Goal: Information Seeking & Learning: Check status

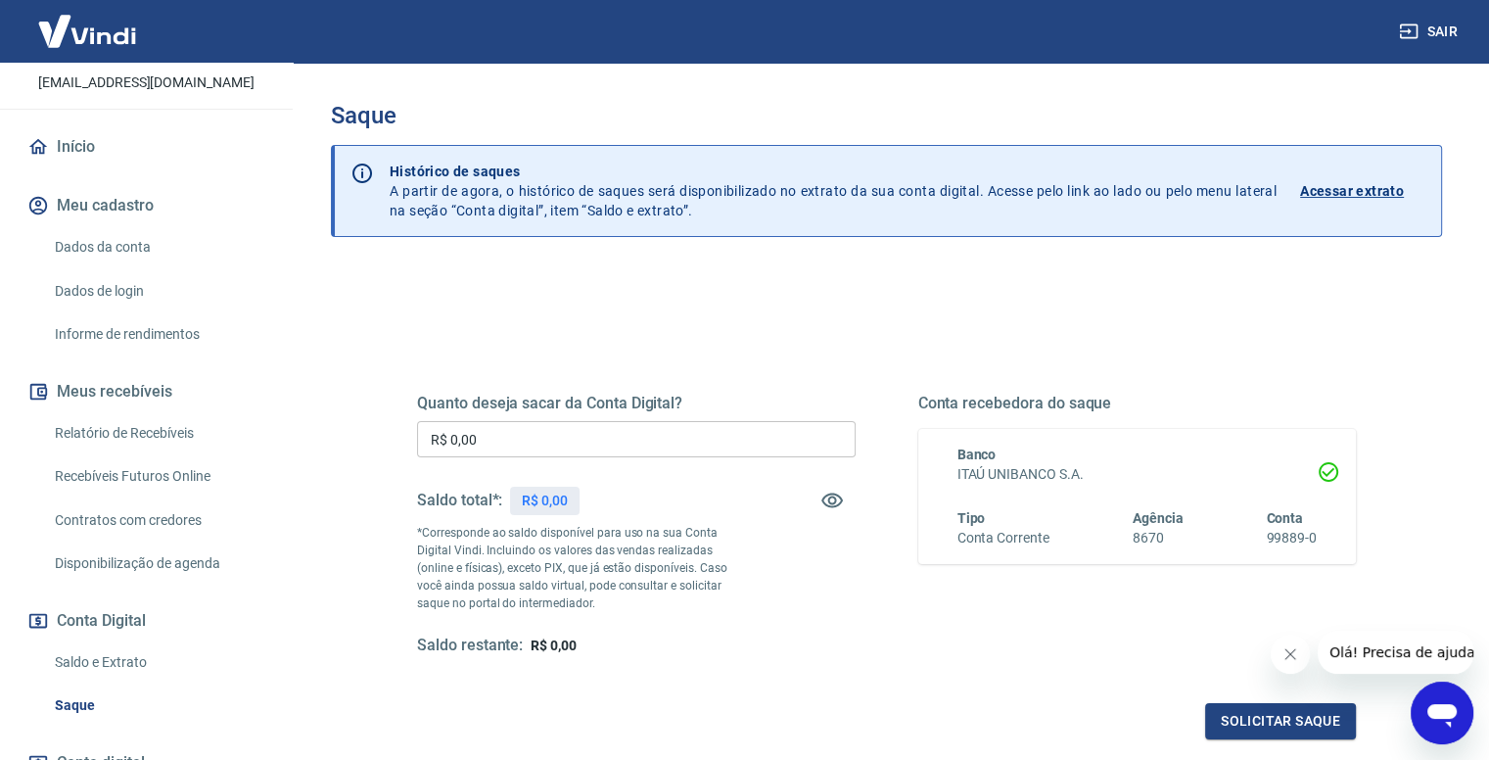
scroll to position [196, 0]
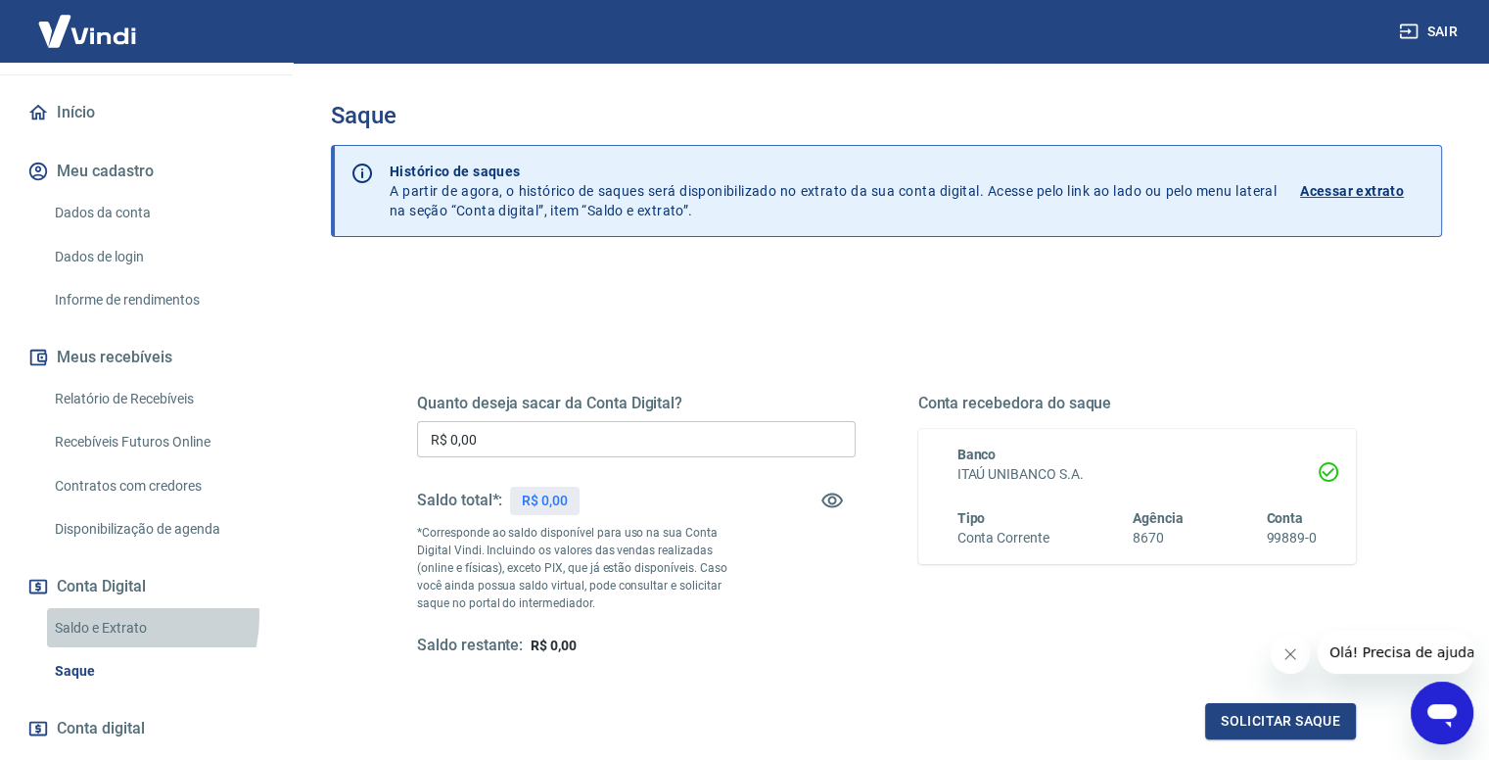
click at [113, 616] on link "Saldo e Extrato" at bounding box center [158, 628] width 222 height 40
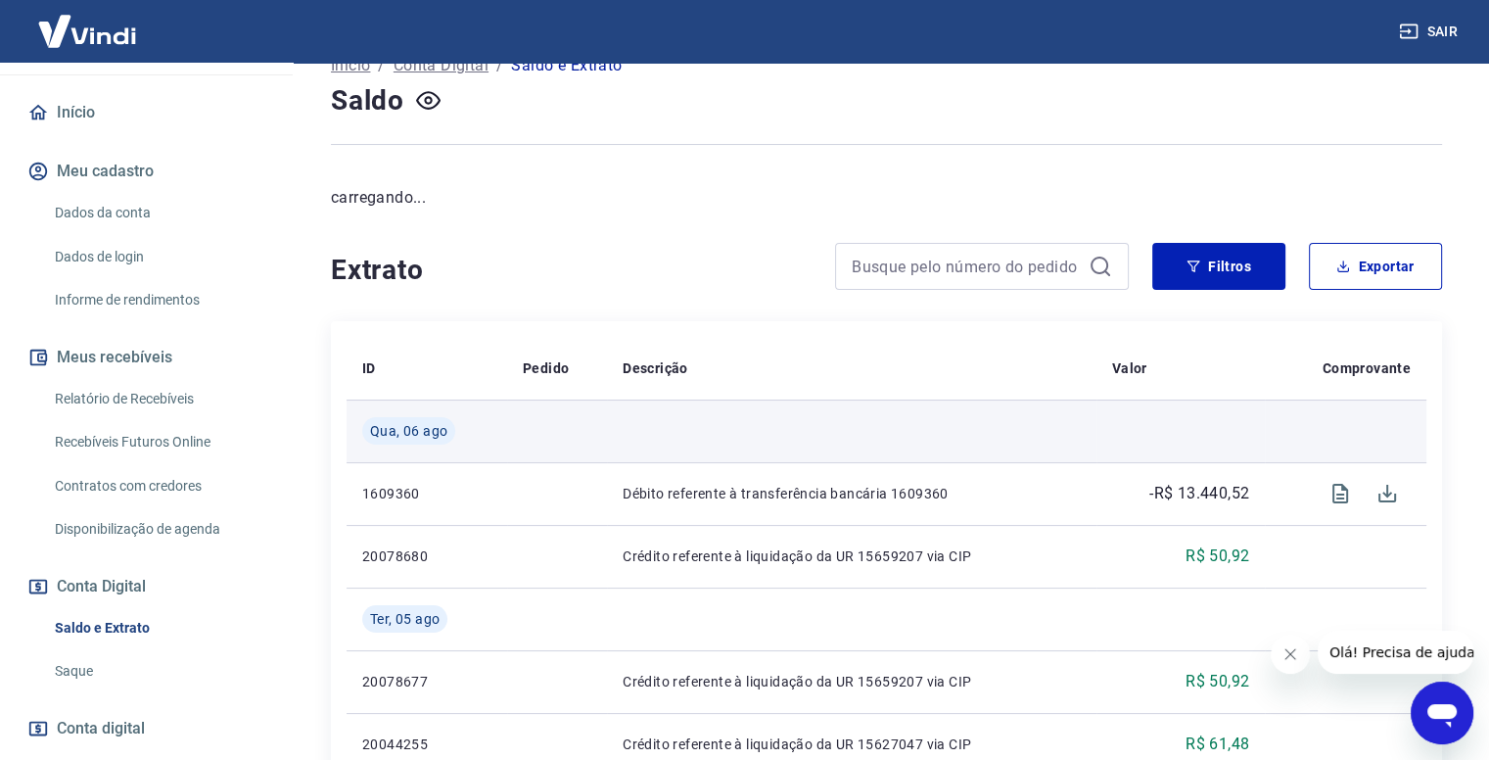
scroll to position [196, 0]
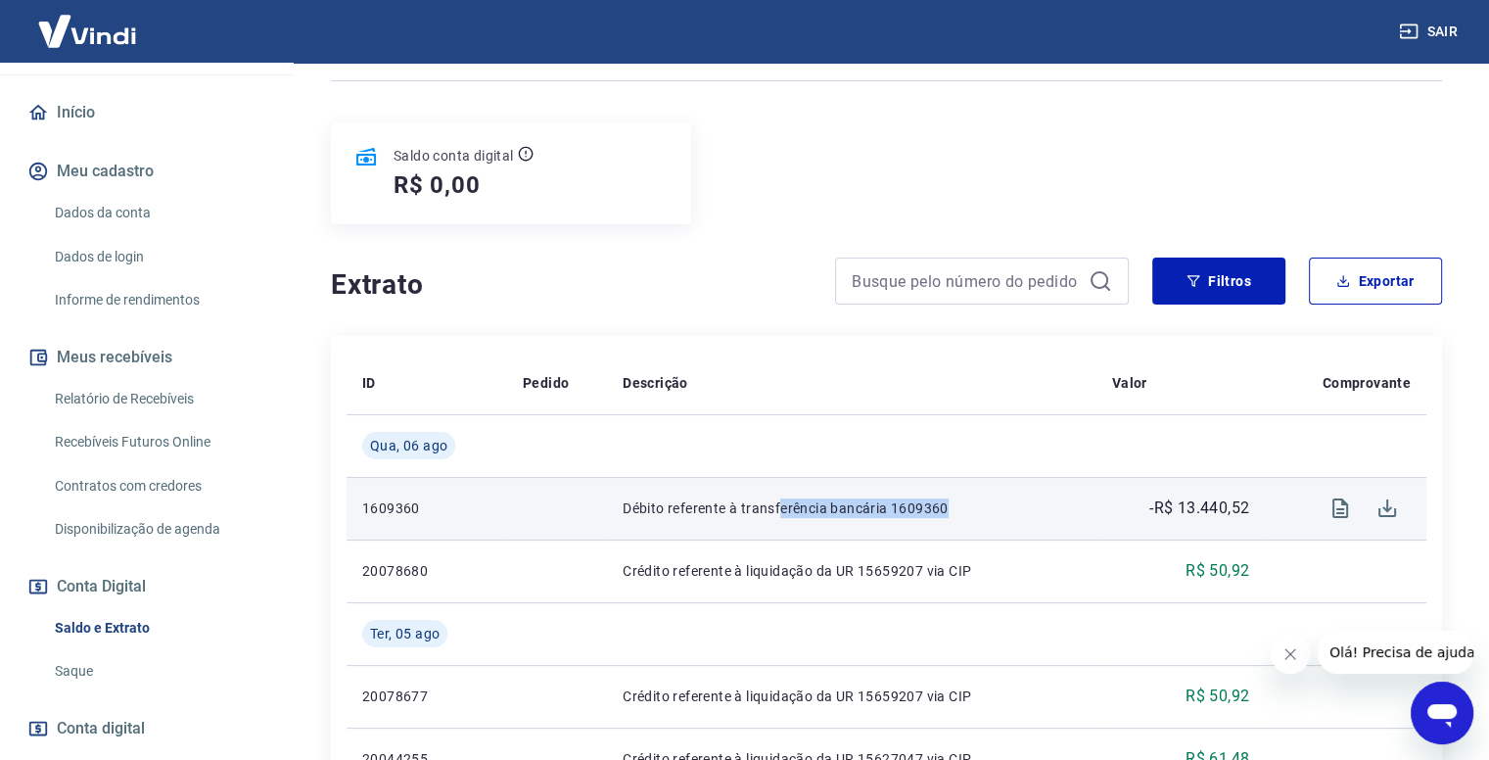
drag, startPoint x: 779, startPoint y: 502, endPoint x: 963, endPoint y: 509, distance: 184.2
click at [959, 510] on p "Débito referente à transferência bancária 1609360" at bounding box center [852, 508] width 458 height 20
click at [1335, 517] on icon "Visualizar" at bounding box center [1340, 508] width 16 height 20
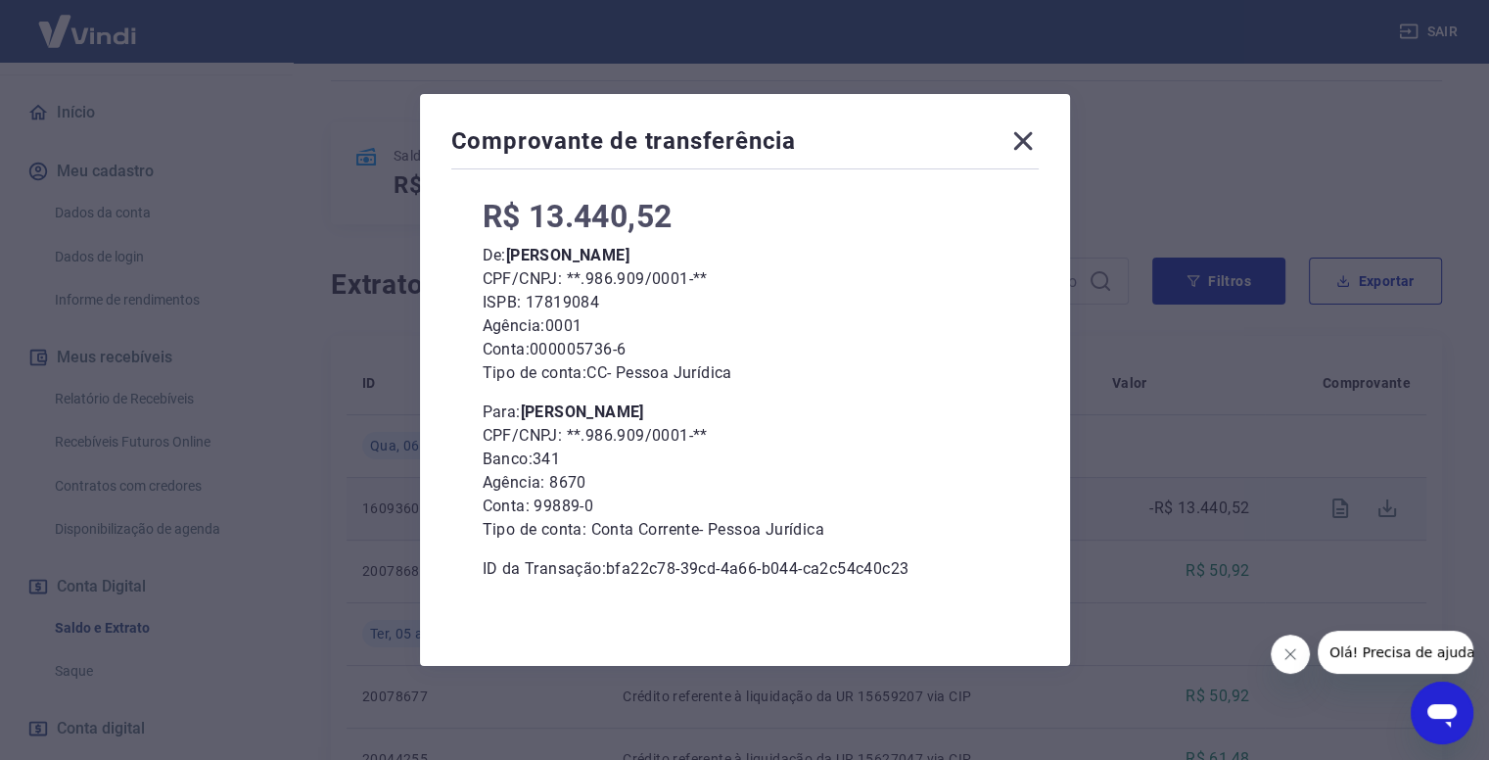
scroll to position [102, 0]
click at [1022, 134] on icon at bounding box center [1022, 141] width 19 height 19
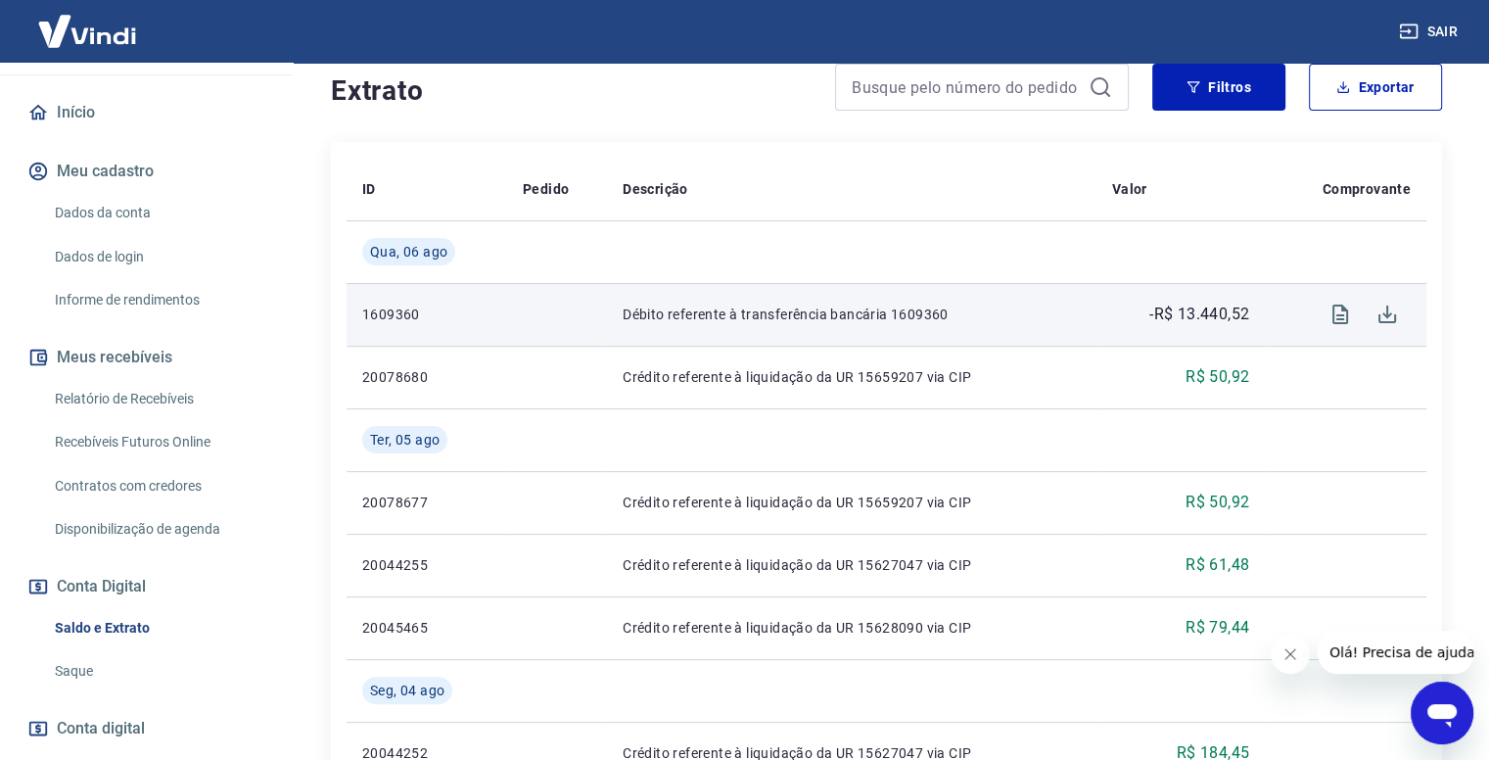
scroll to position [392, 0]
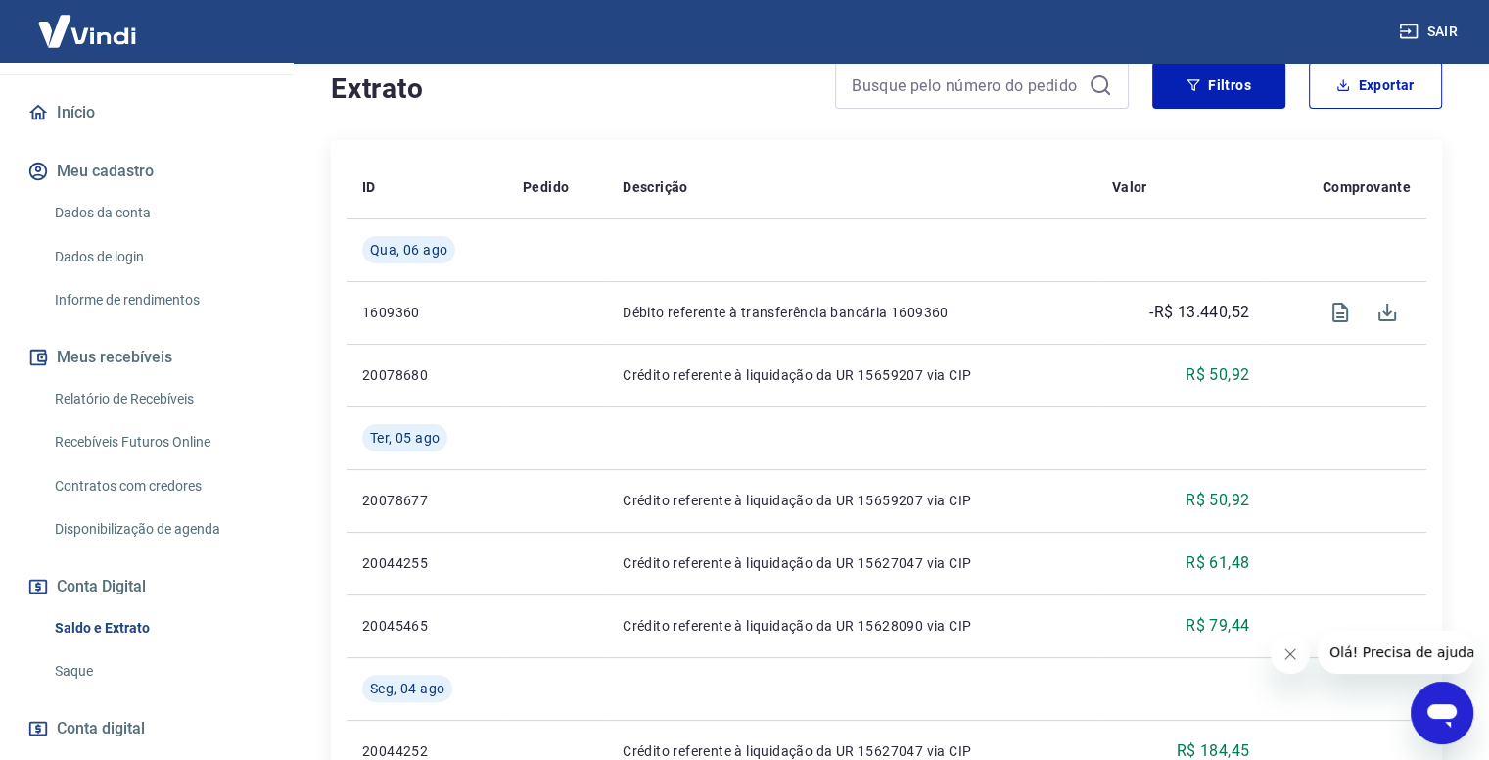
click at [178, 395] on link "Relatório de Recebíveis" at bounding box center [158, 399] width 222 height 40
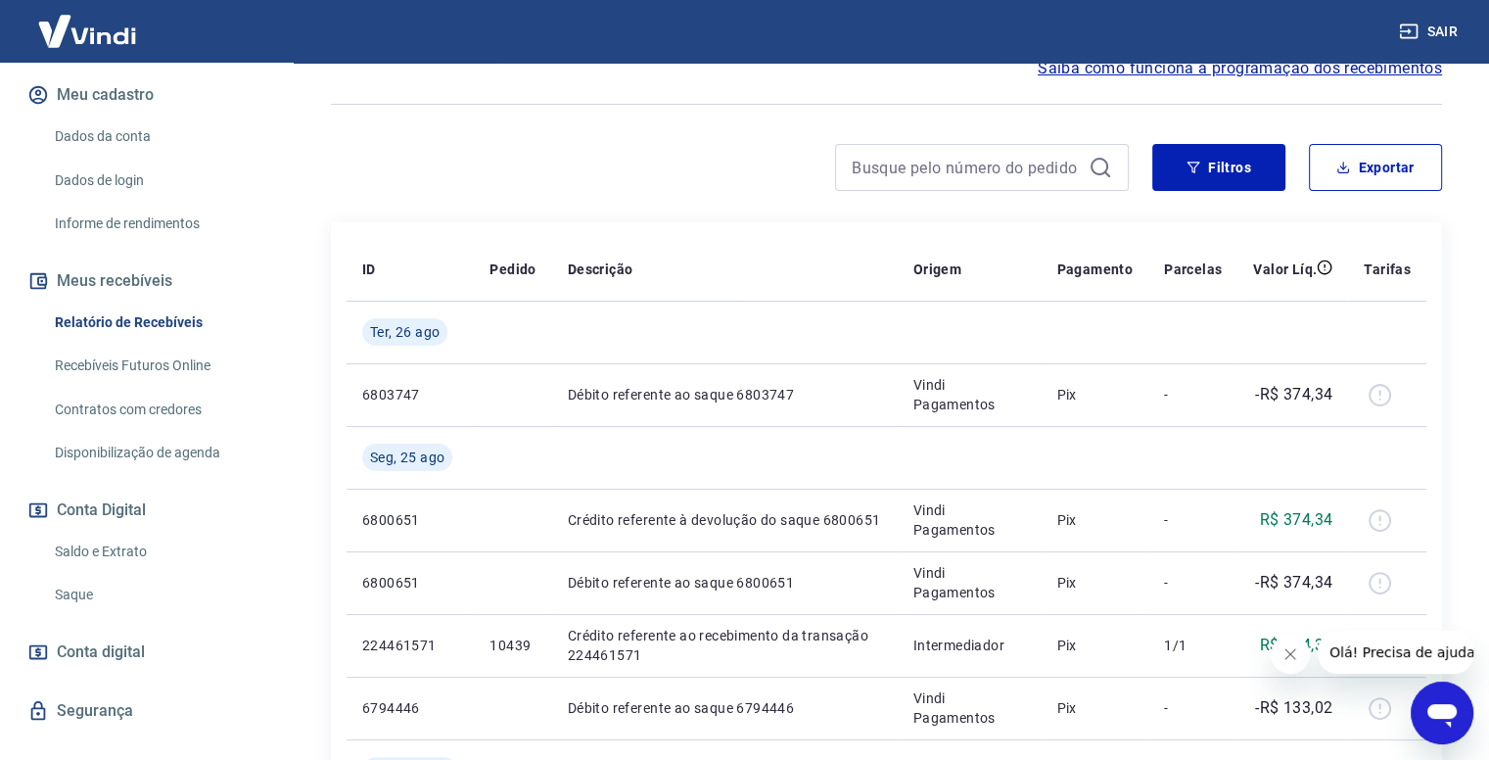
scroll to position [294, 0]
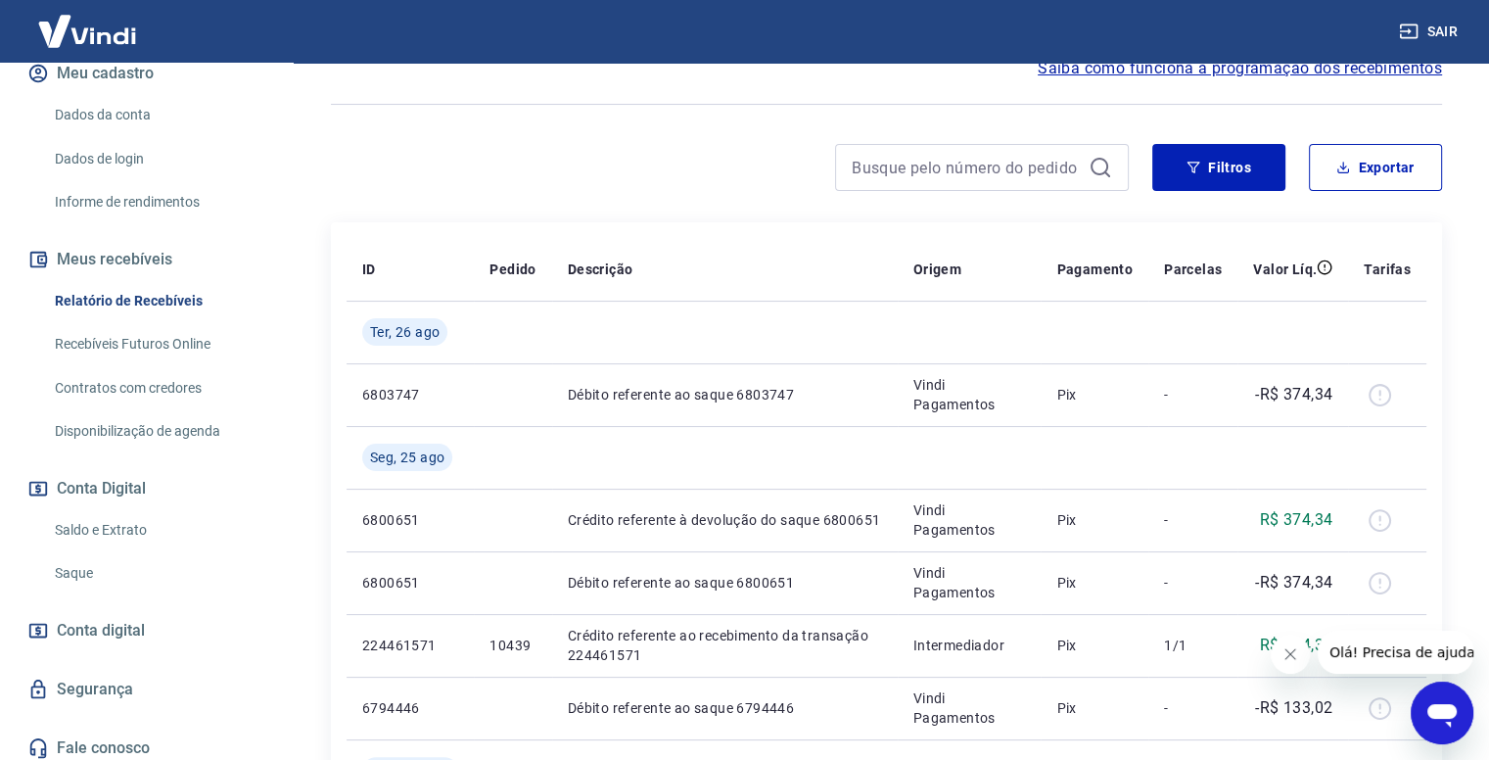
click at [187, 530] on link "Saldo e Extrato" at bounding box center [158, 530] width 222 height 40
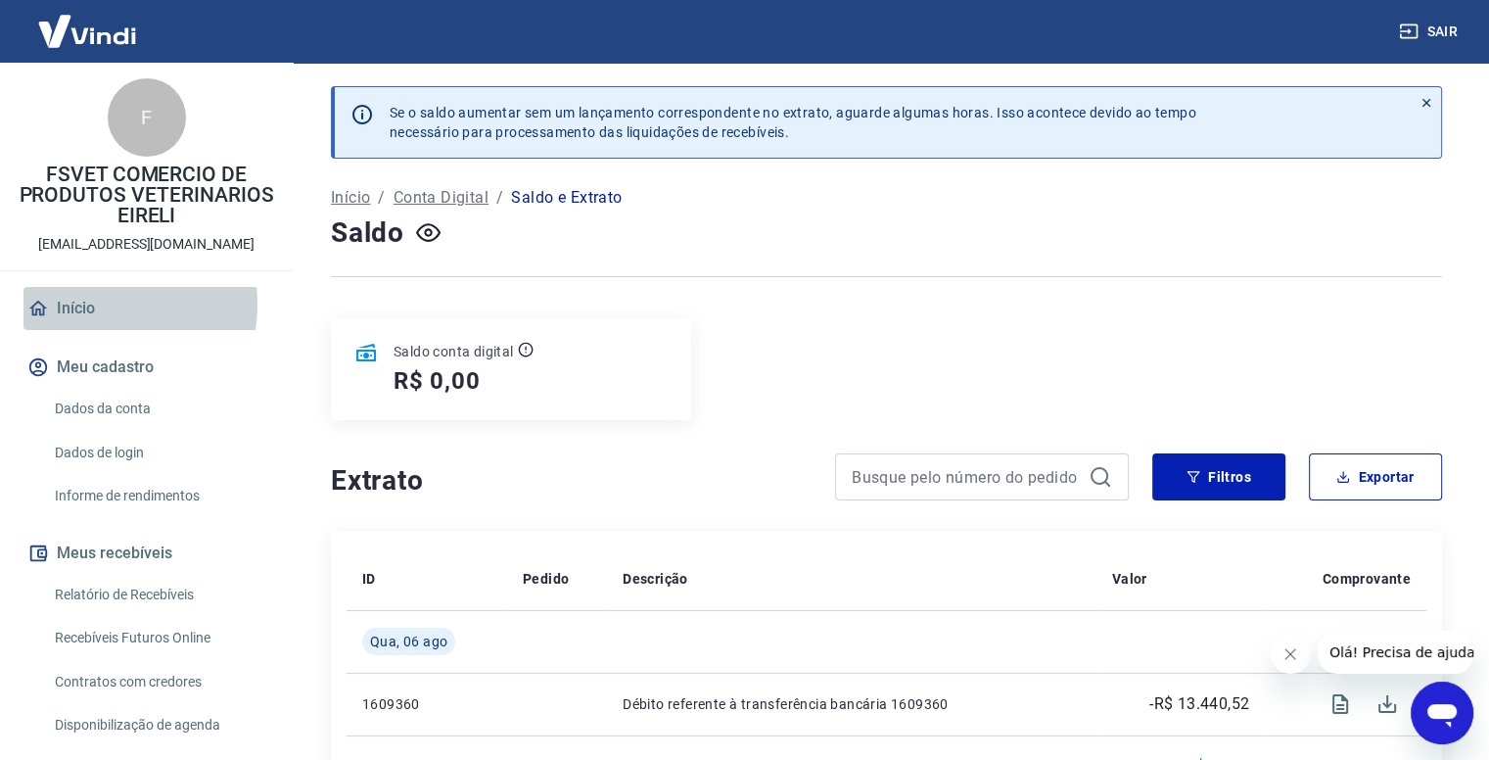
click at [91, 303] on link "Início" at bounding box center [146, 308] width 246 height 43
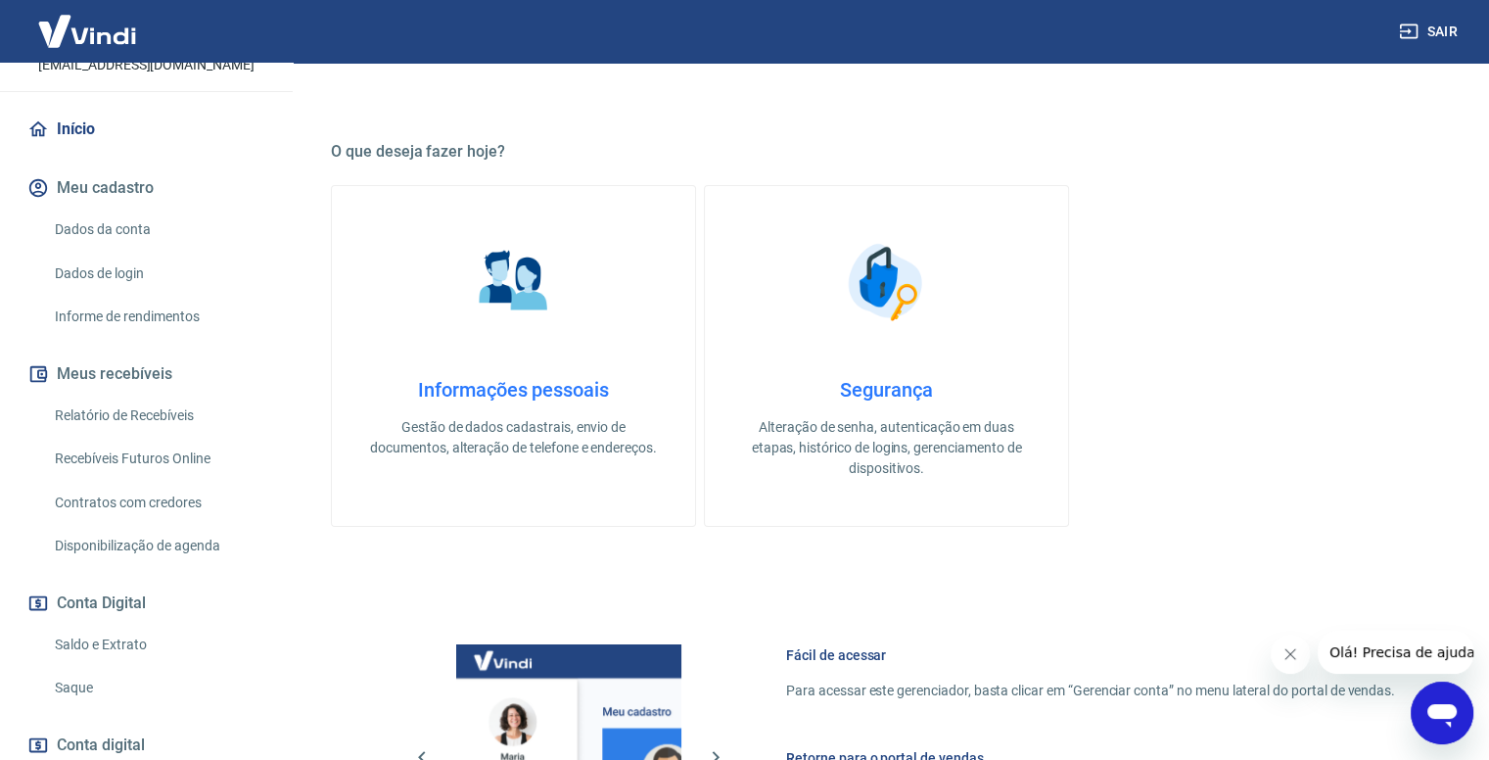
scroll to position [196, 0]
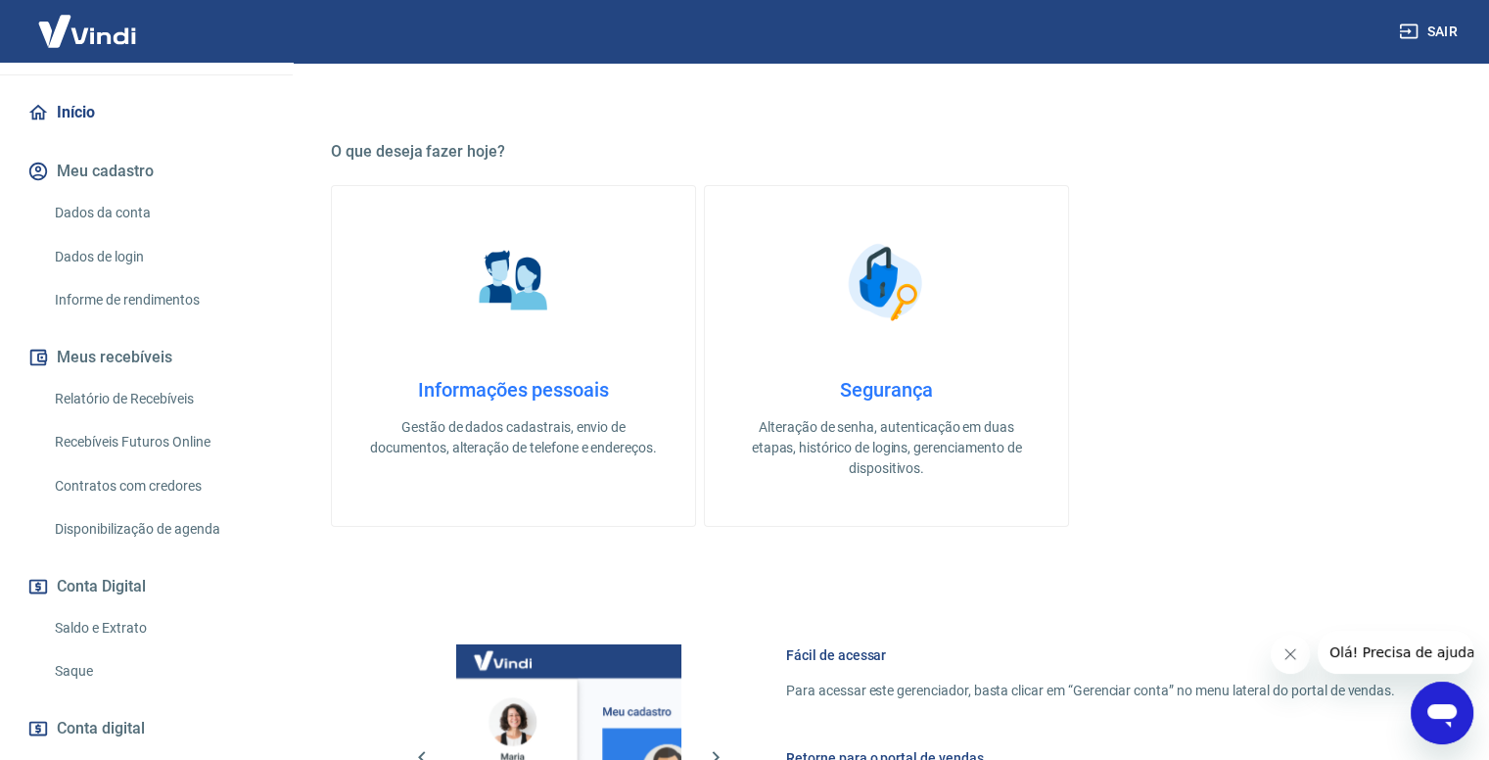
click at [136, 656] on link "Saque" at bounding box center [158, 671] width 222 height 40
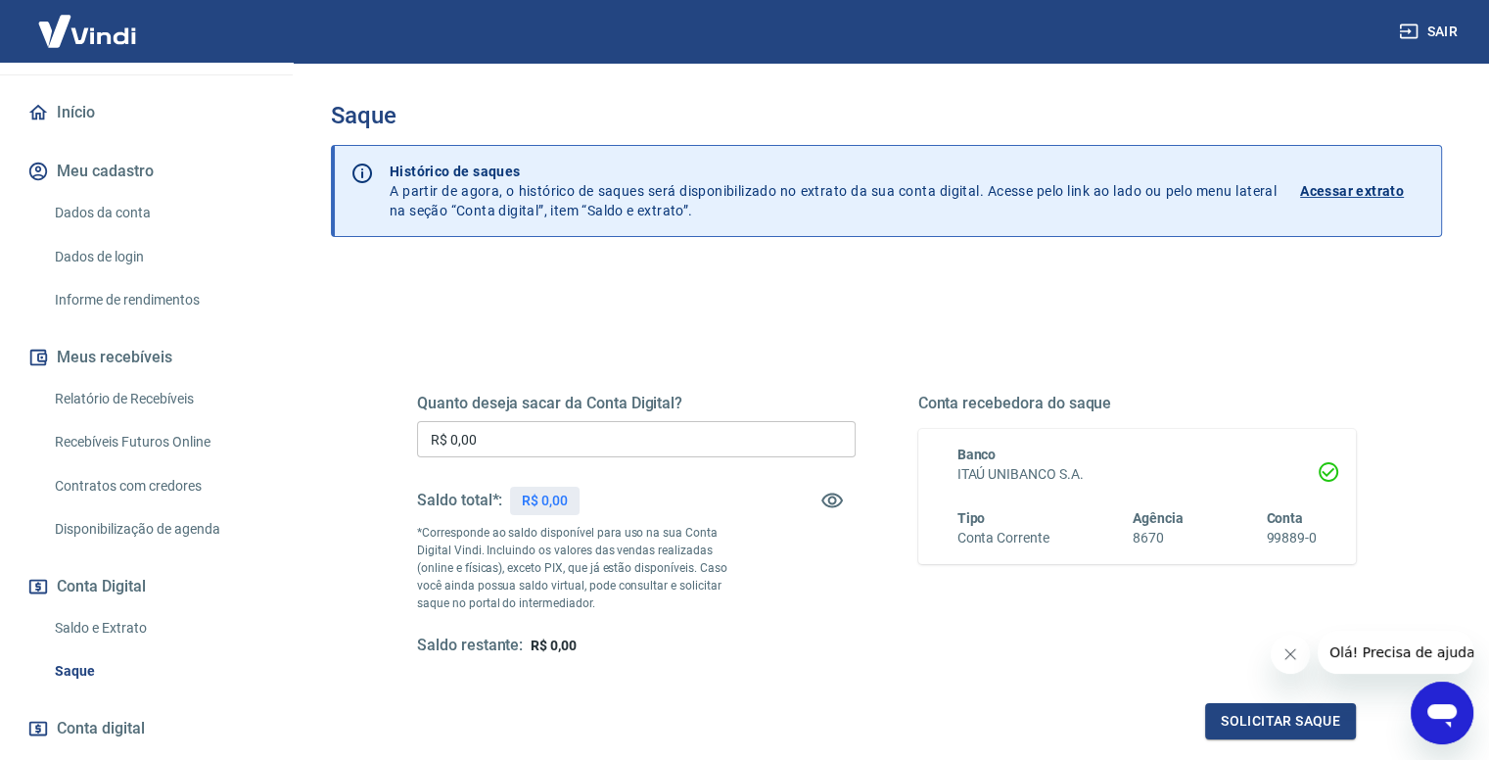
click at [181, 626] on link "Saldo e Extrato" at bounding box center [158, 628] width 222 height 40
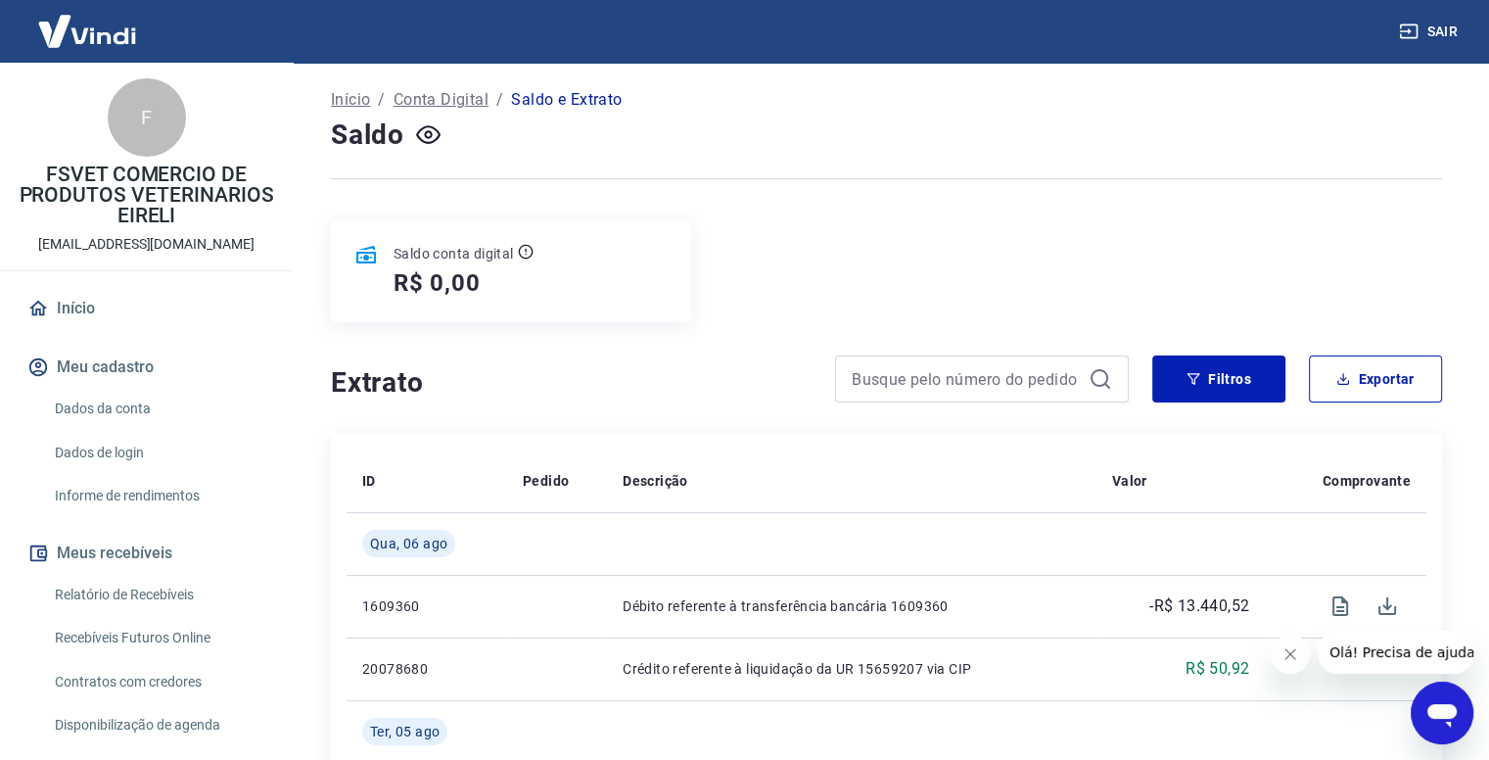
click at [1290, 659] on icon "Fechar mensagem da empresa" at bounding box center [1290, 654] width 16 height 16
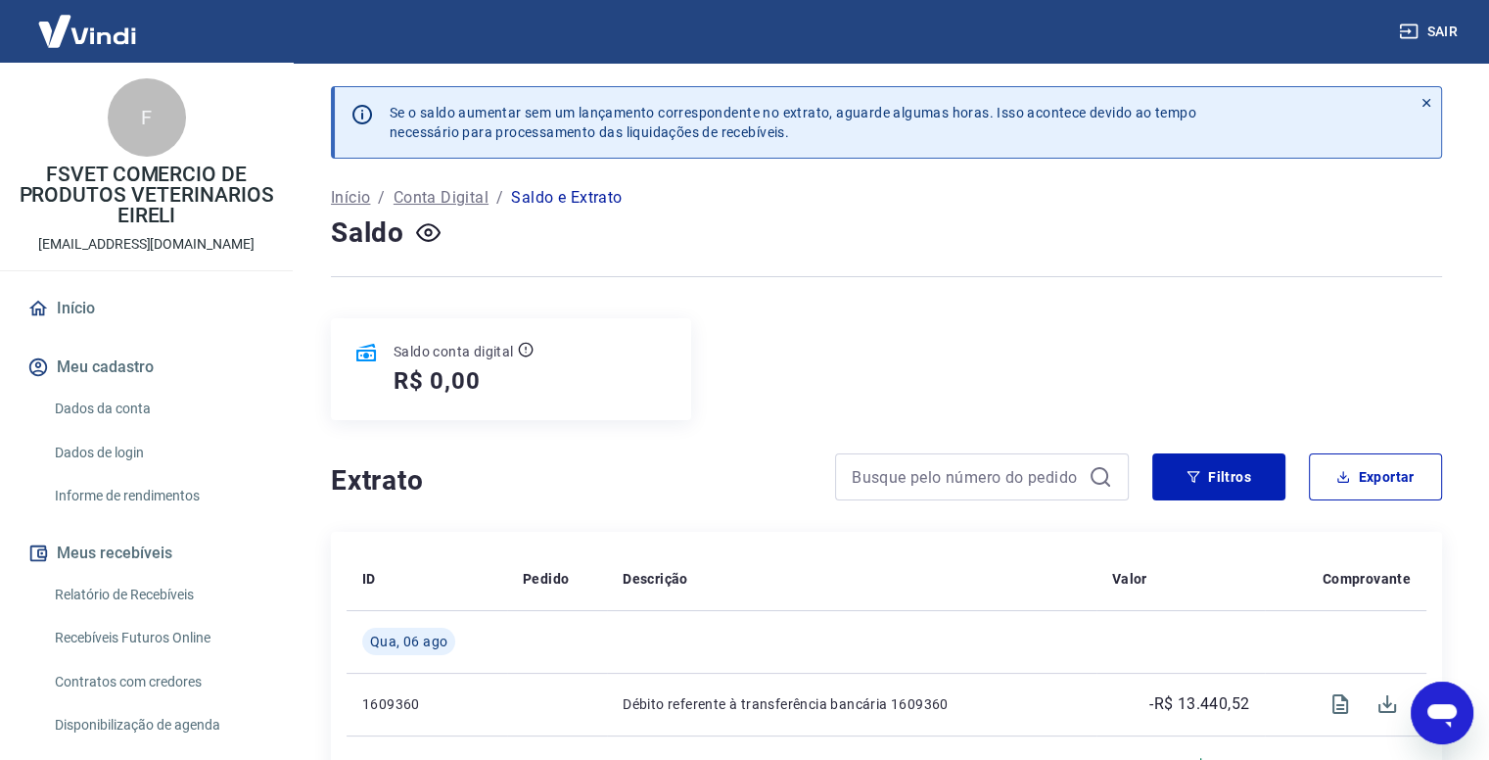
click at [106, 28] on img at bounding box center [86, 31] width 127 height 60
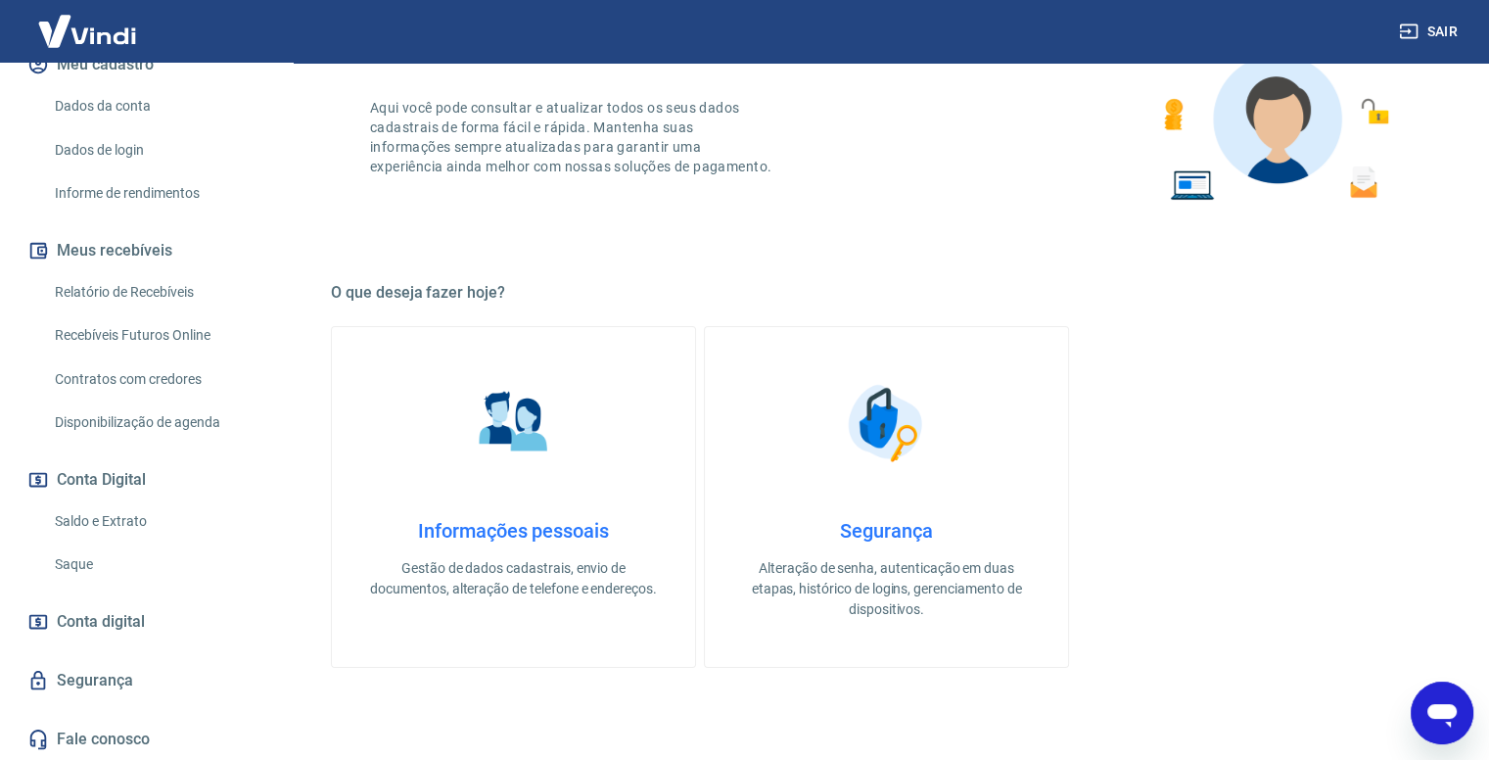
scroll to position [294, 0]
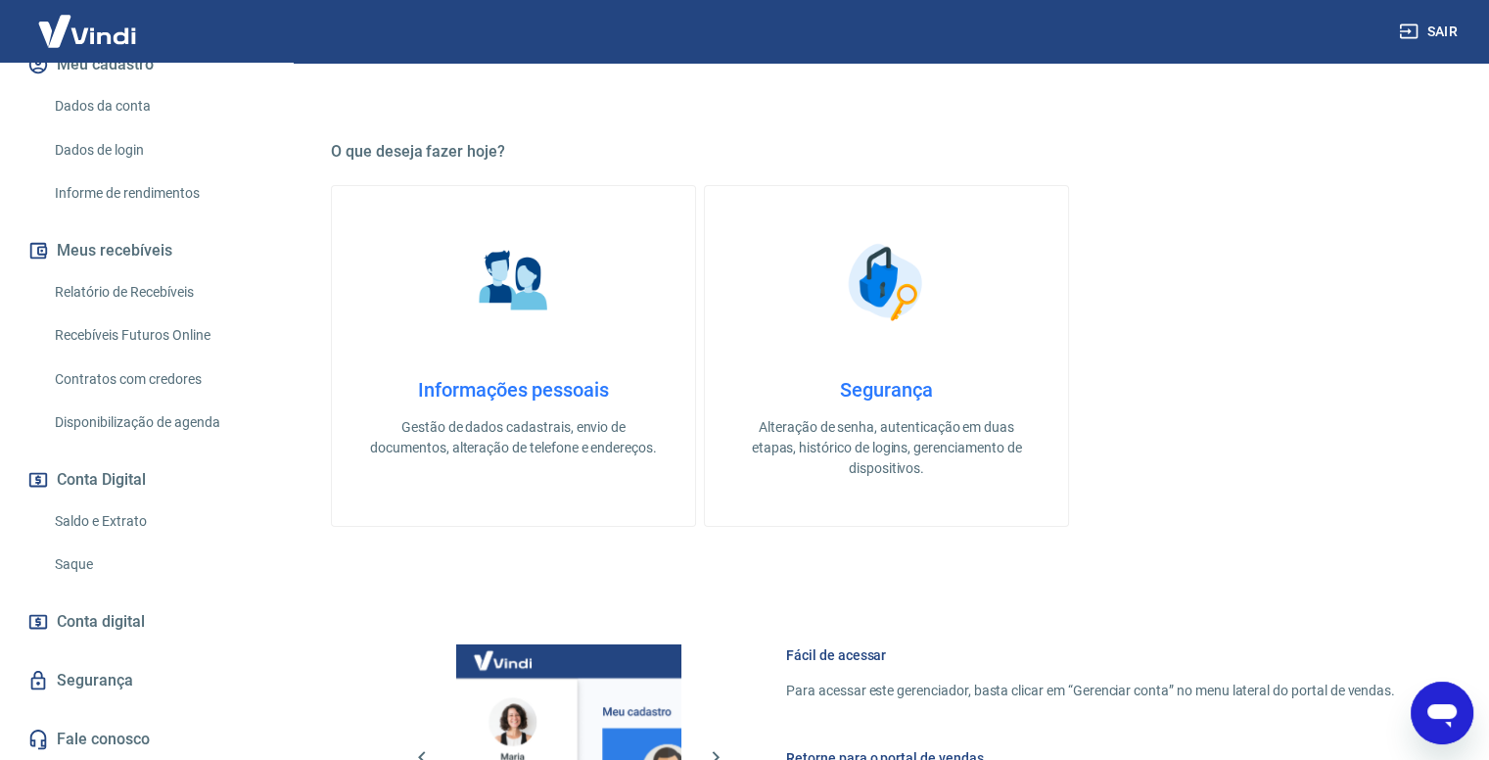
click at [114, 521] on link "Saldo e Extrato" at bounding box center [158, 521] width 222 height 40
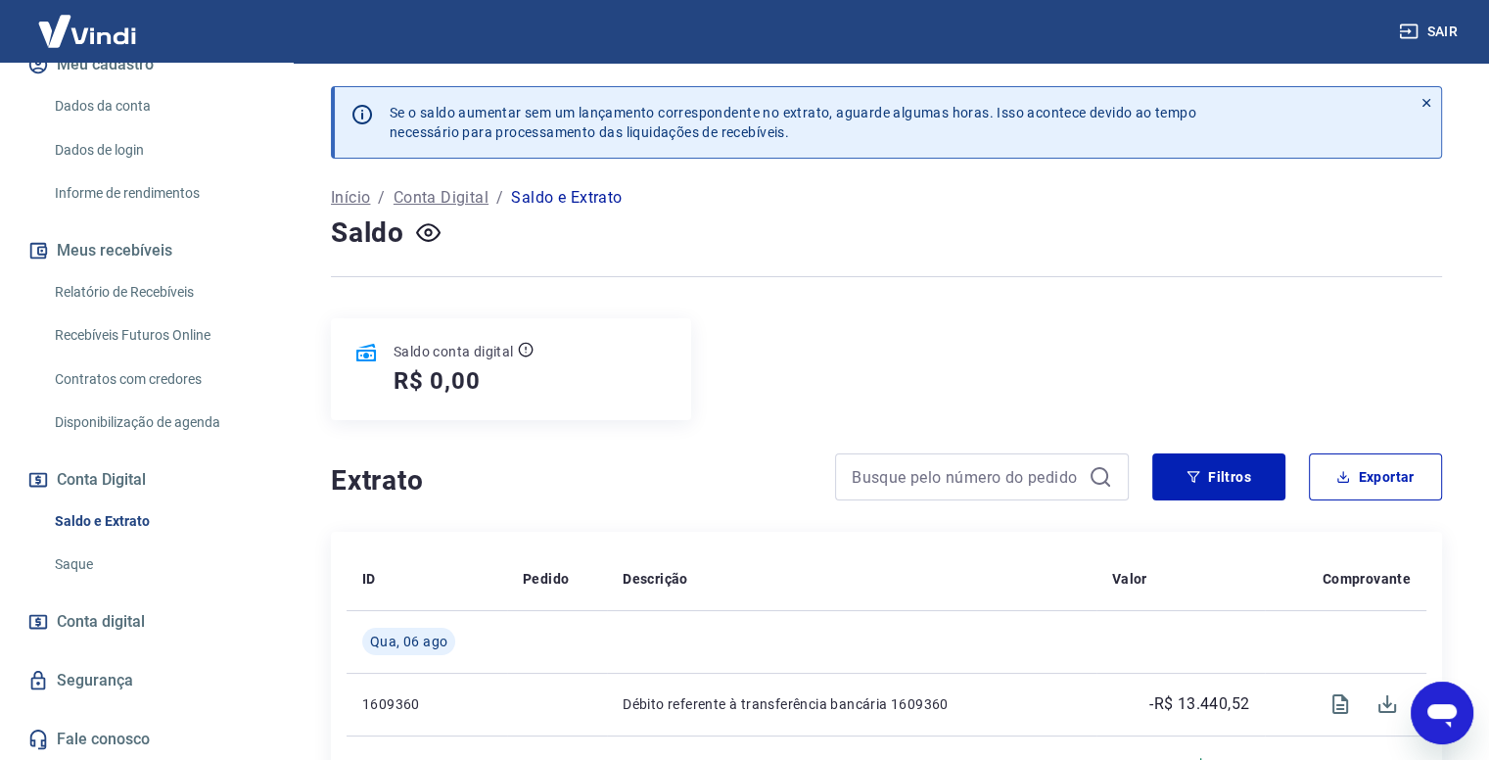
click at [463, 193] on p "Conta Digital" at bounding box center [440, 197] width 95 height 23
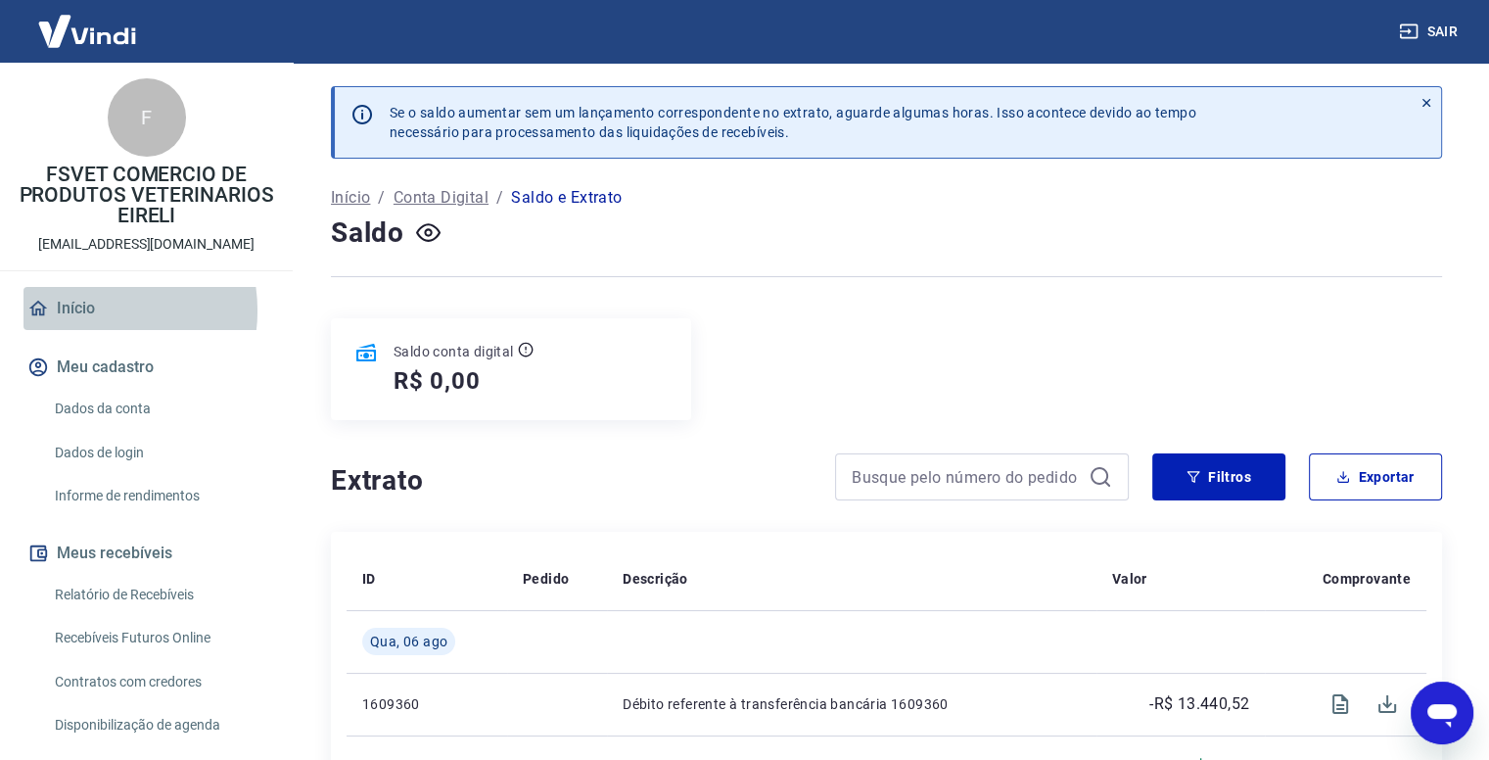
click at [85, 310] on link "Início" at bounding box center [146, 308] width 246 height 43
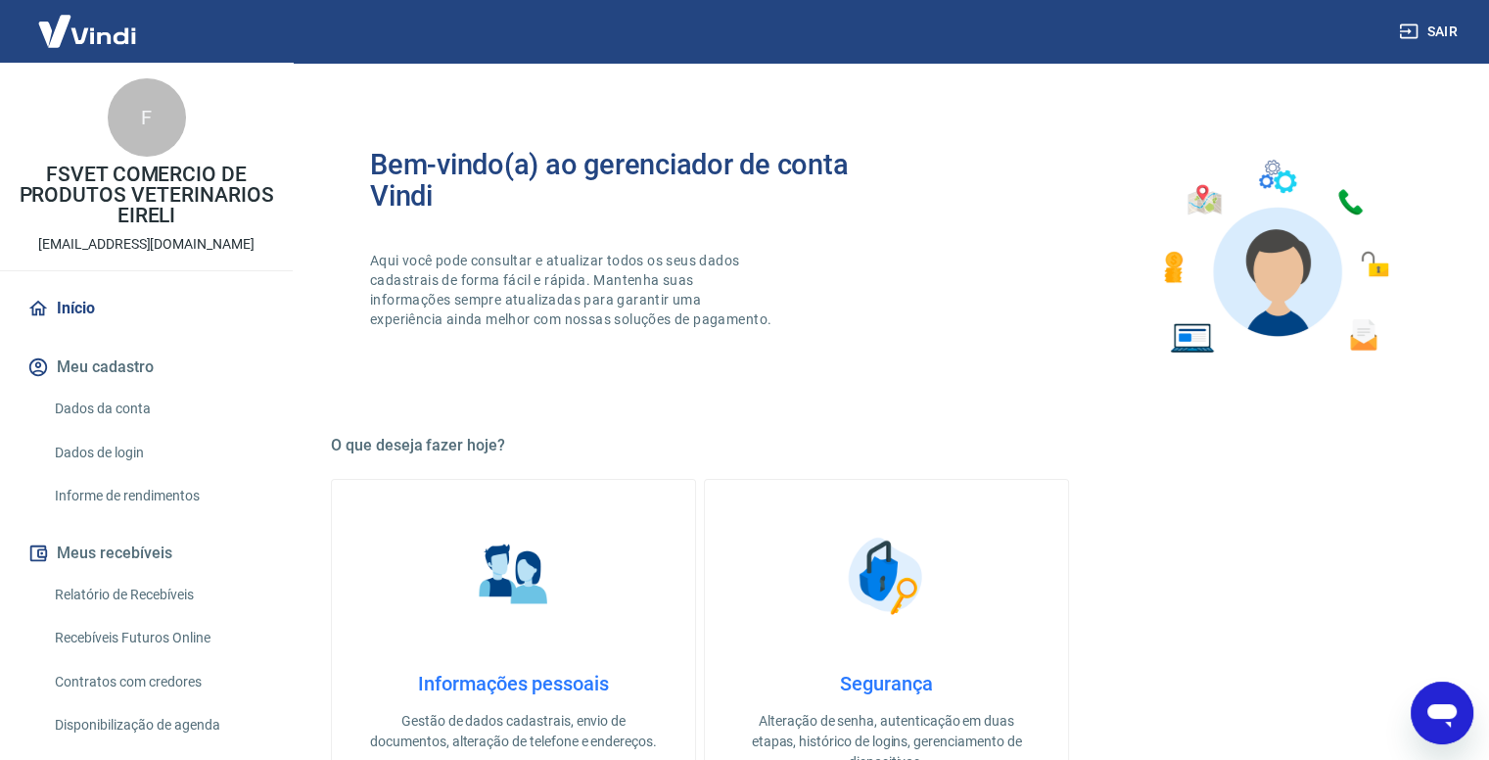
click at [92, 308] on link "Início" at bounding box center [146, 308] width 246 height 43
